Goal: Communication & Community: Answer question/provide support

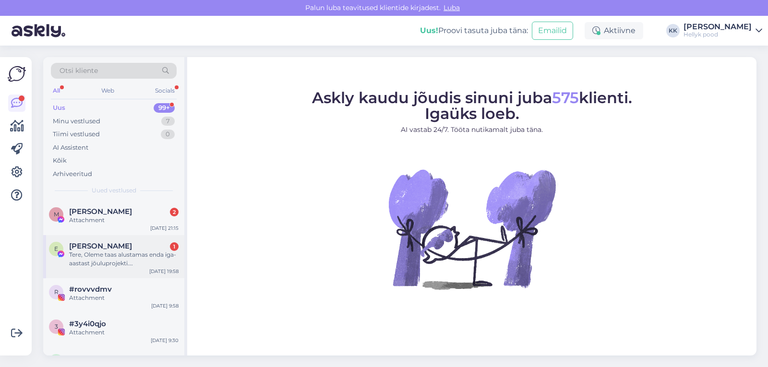
click at [116, 252] on div "Tere, Oleme taas alustamas enda iga-aastast jõuluprojekti. [PERSON_NAME] saime …" at bounding box center [123, 259] width 109 height 17
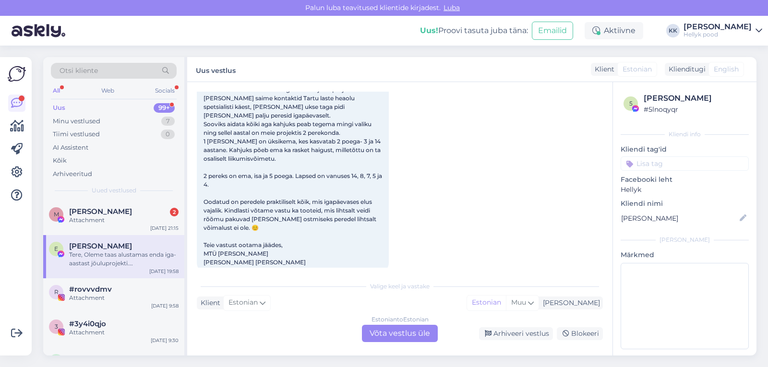
scroll to position [87, 0]
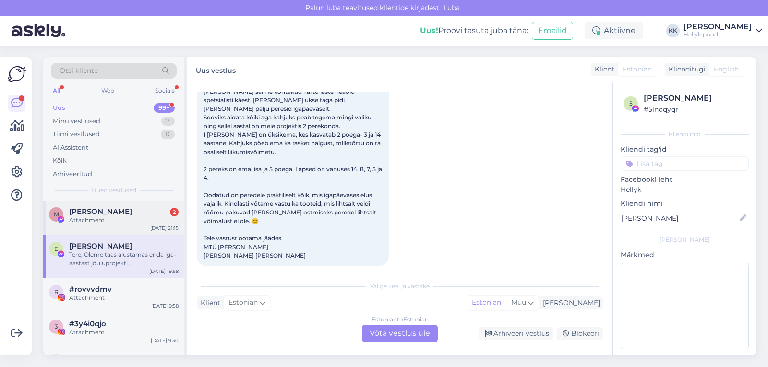
click at [104, 215] on span "Maarika Karu" at bounding box center [100, 211] width 63 height 9
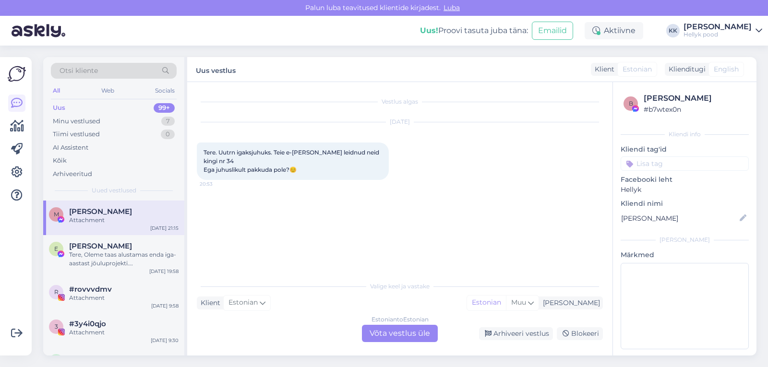
click at [381, 330] on div "Estonian to Estonian Võta vestlus üle" at bounding box center [400, 333] width 76 height 17
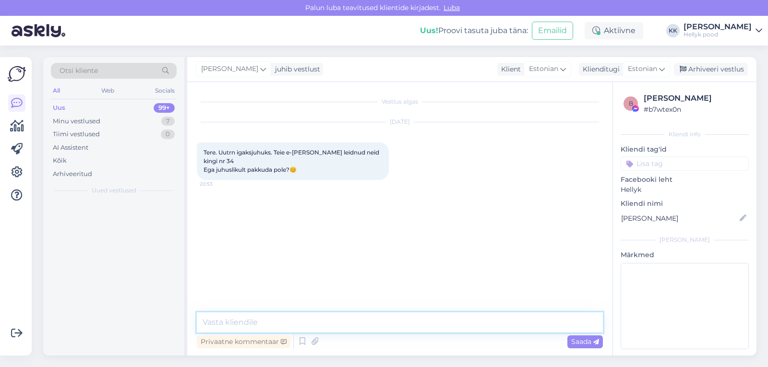
click at [258, 322] on textarea at bounding box center [400, 322] width 406 height 20
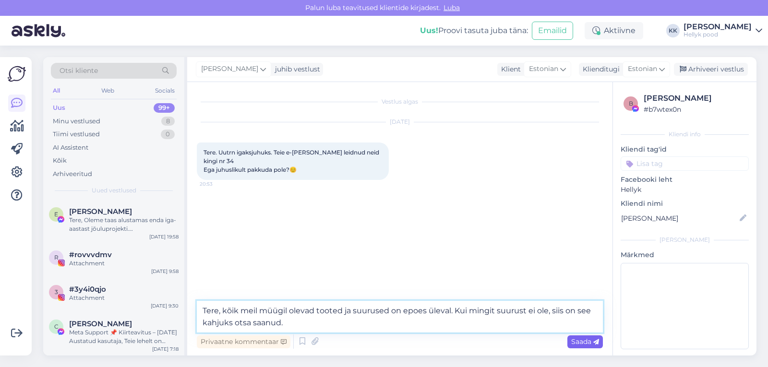
type textarea "Tere, kõik meil müügil olevad tooted ja suurused on epoes üleval. Kui mingit su…"
click at [582, 344] on span "Saada" at bounding box center [585, 341] width 28 height 9
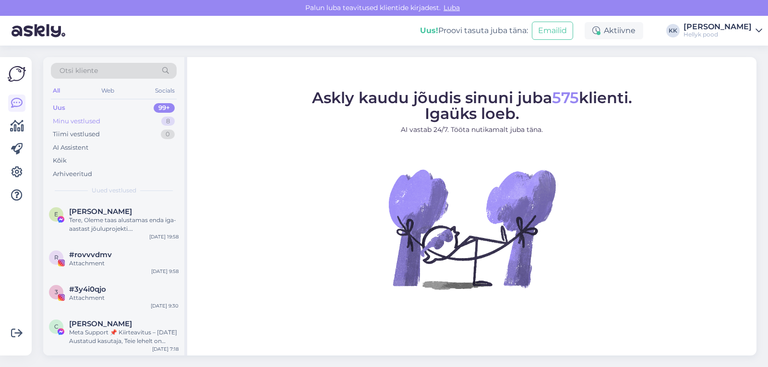
click at [82, 118] on div "Minu vestlused" at bounding box center [77, 122] width 48 height 10
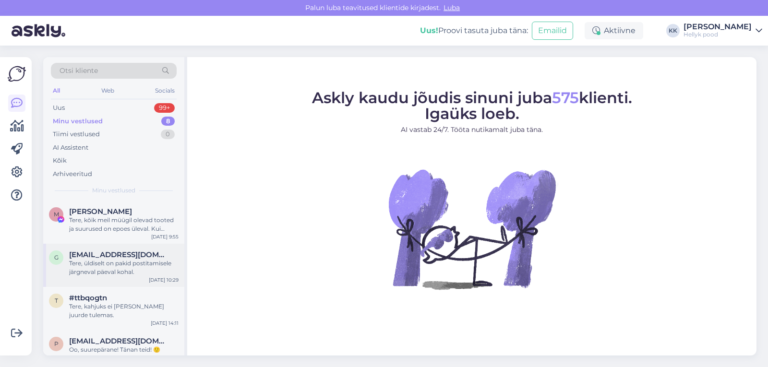
click at [102, 264] on div "Tere, üldiselt on pakid postitamisele järgneval päeval kohal." at bounding box center [123, 267] width 109 height 17
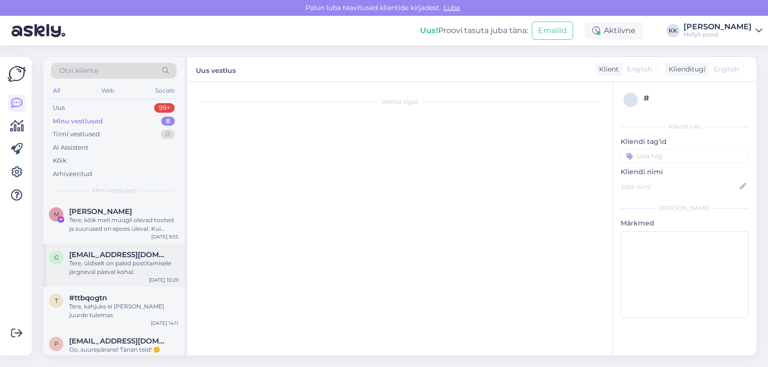
scroll to position [2, 0]
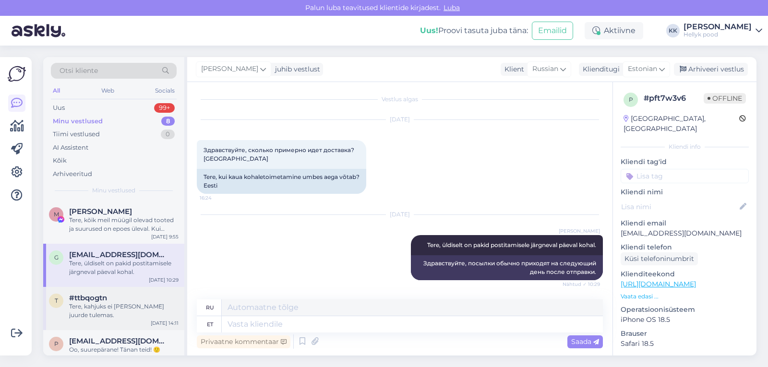
click at [109, 303] on div "Tere, kahjuks ei [PERSON_NAME] juurde tulemas." at bounding box center [123, 310] width 109 height 17
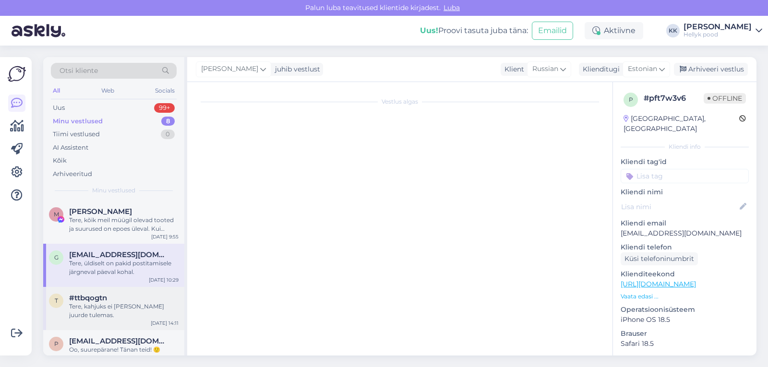
scroll to position [0, 0]
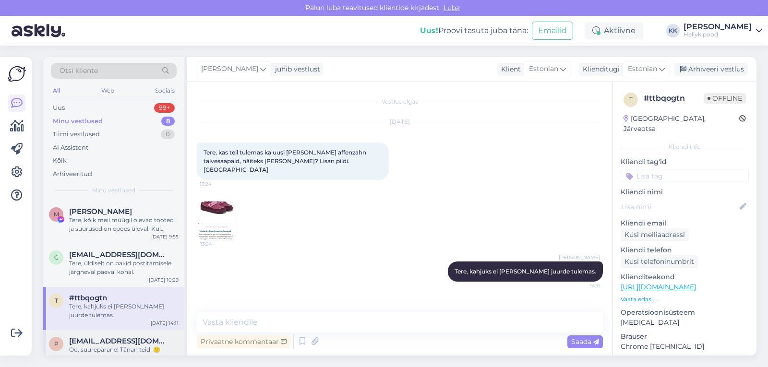
click at [104, 343] on span "[EMAIL_ADDRESS][DOMAIN_NAME]" at bounding box center [119, 341] width 100 height 9
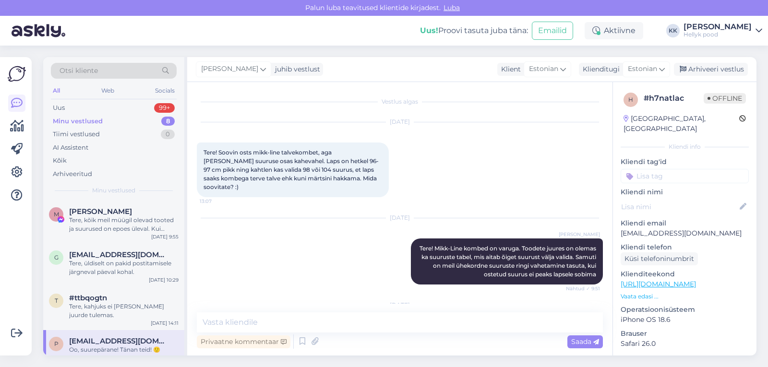
scroll to position [464, 0]
